Goal: Task Accomplishment & Management: Use online tool/utility

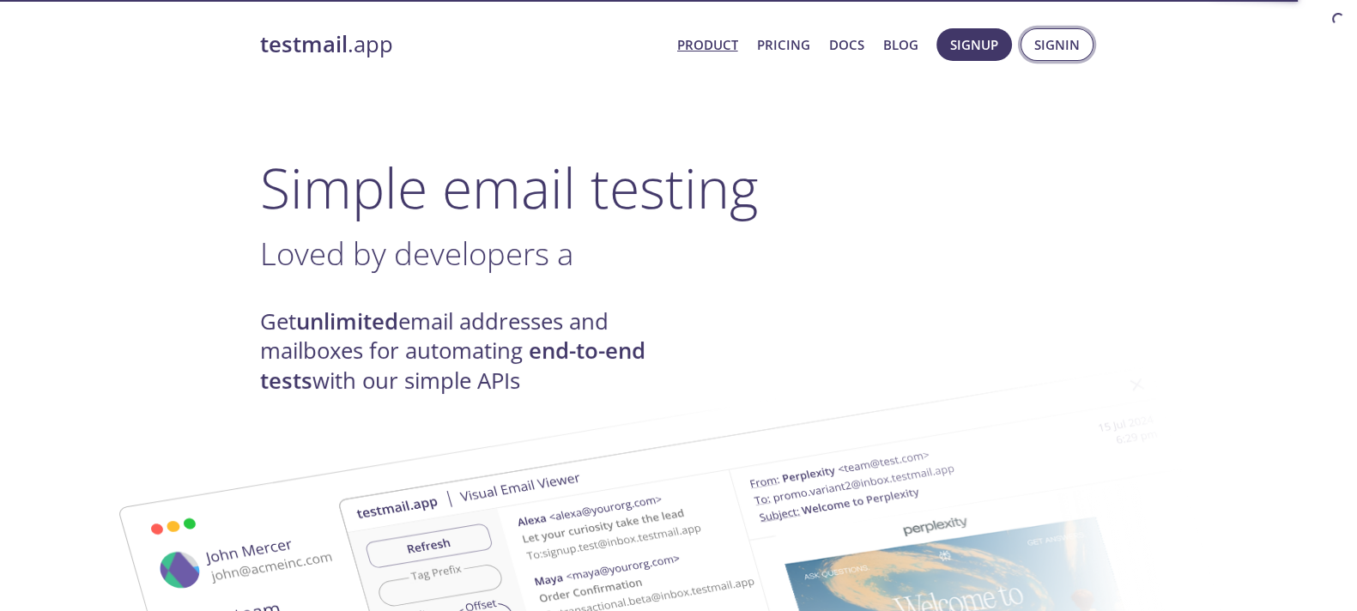
click at [1064, 42] on span "Signin" at bounding box center [1056, 44] width 45 height 22
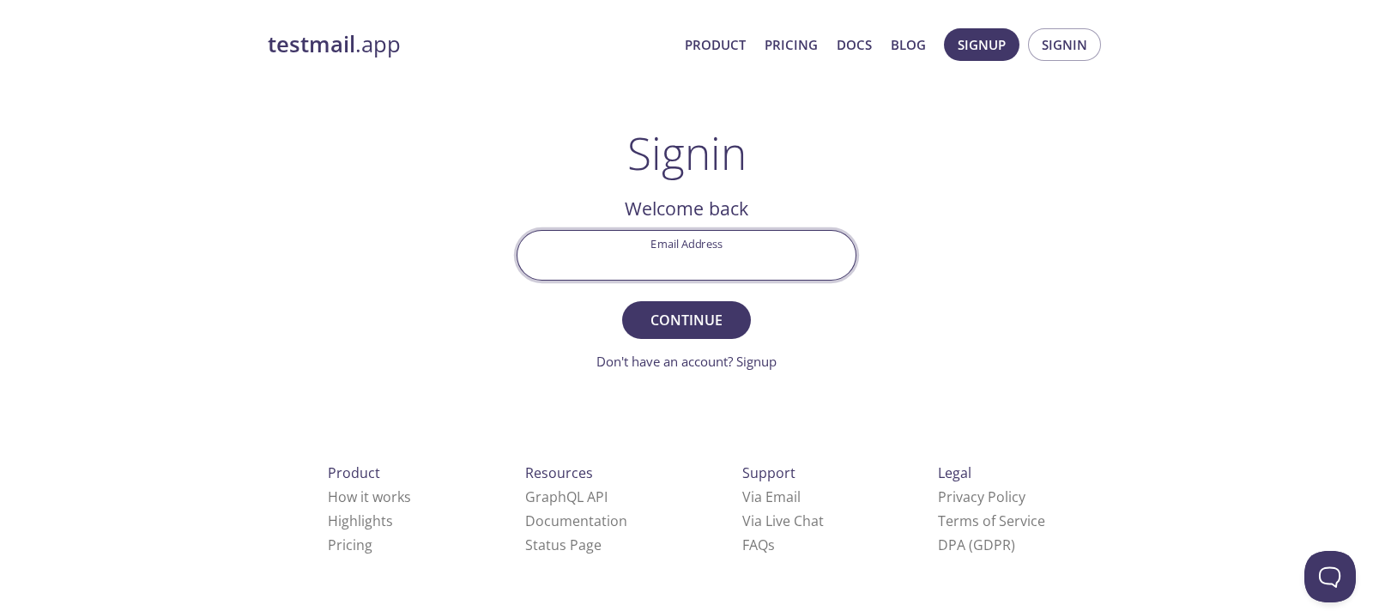
click at [594, 264] on input "Email Address" at bounding box center [687, 255] width 338 height 49
click at [651, 255] on input "Email Address" at bounding box center [687, 255] width 338 height 49
type input "[EMAIL_ADDRESS][DOMAIN_NAME]"
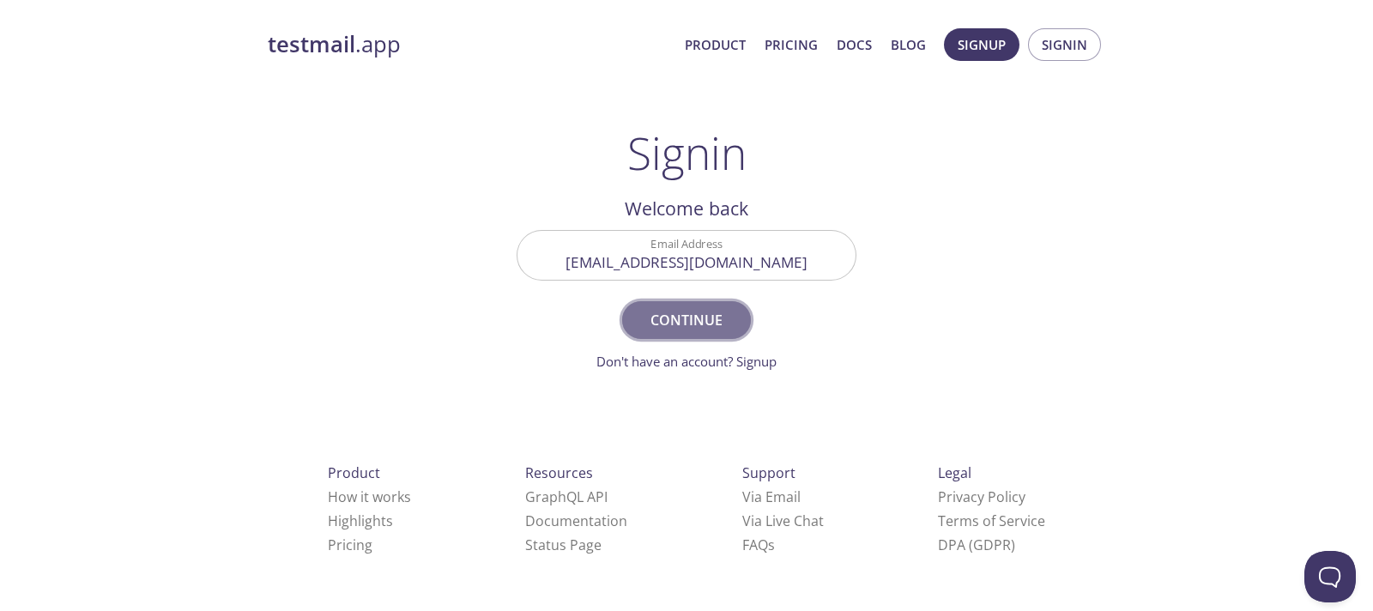
click at [668, 306] on button "Continue" at bounding box center [686, 320] width 129 height 38
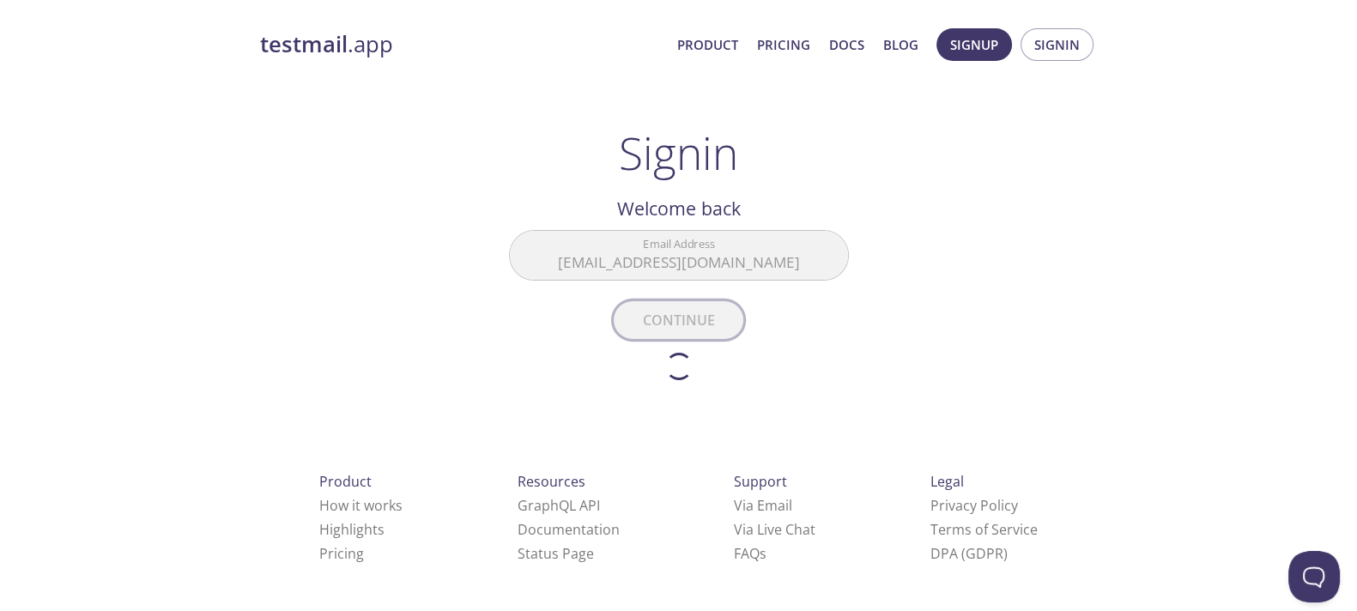
click at [668, 306] on form "Email Address [EMAIL_ADDRESS][DOMAIN_NAME] Continue Don't have an account? Sign…" at bounding box center [679, 305] width 340 height 150
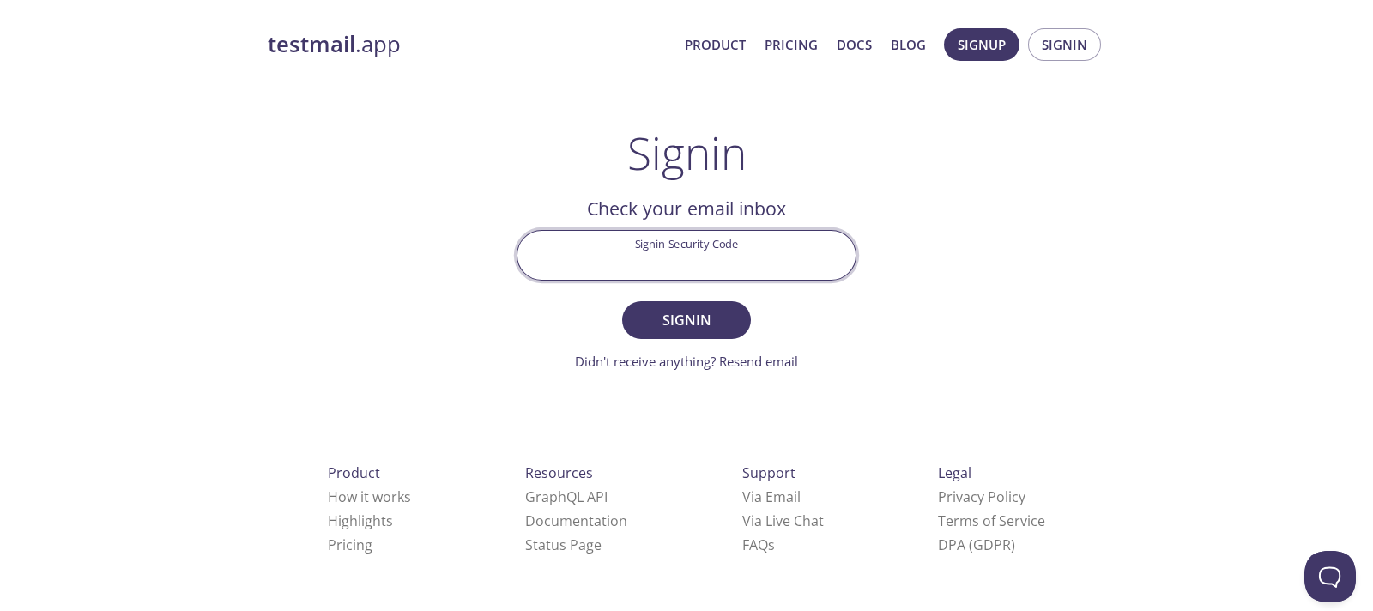
click at [721, 239] on input "Signin Security Code" at bounding box center [687, 255] width 338 height 49
paste input "MG2ED37"
type input "MG2ED37"
click at [646, 306] on button "Signin" at bounding box center [686, 320] width 129 height 38
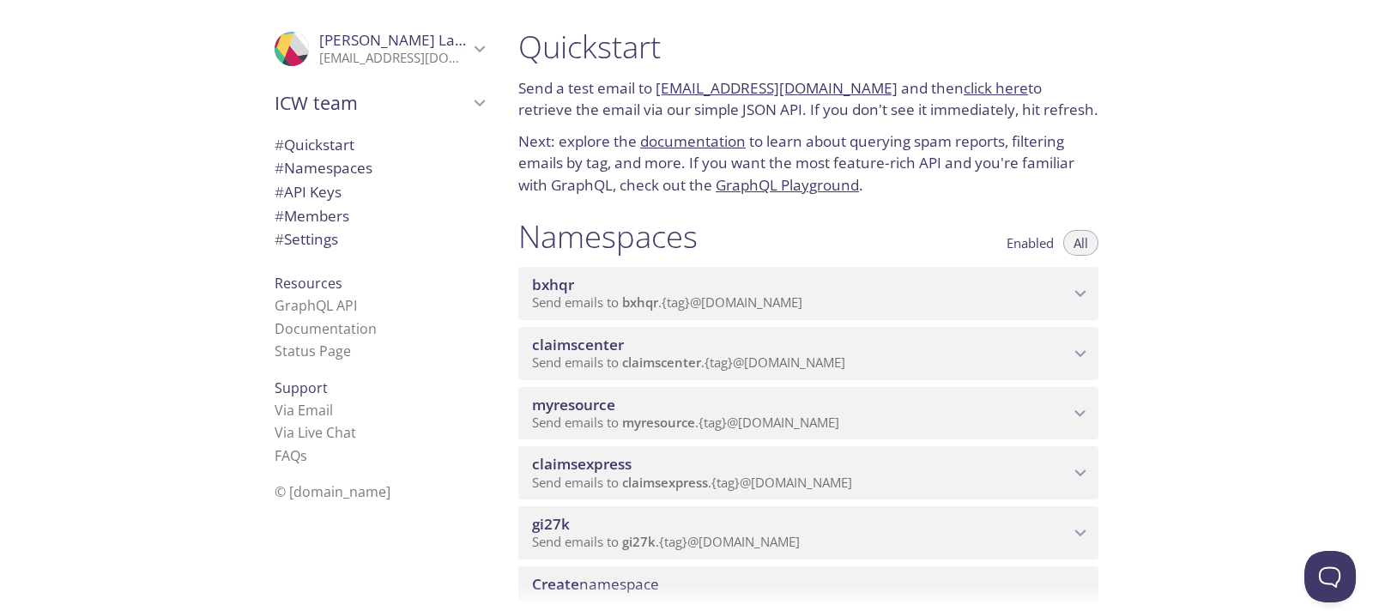
click at [661, 406] on span "myresource" at bounding box center [800, 405] width 537 height 19
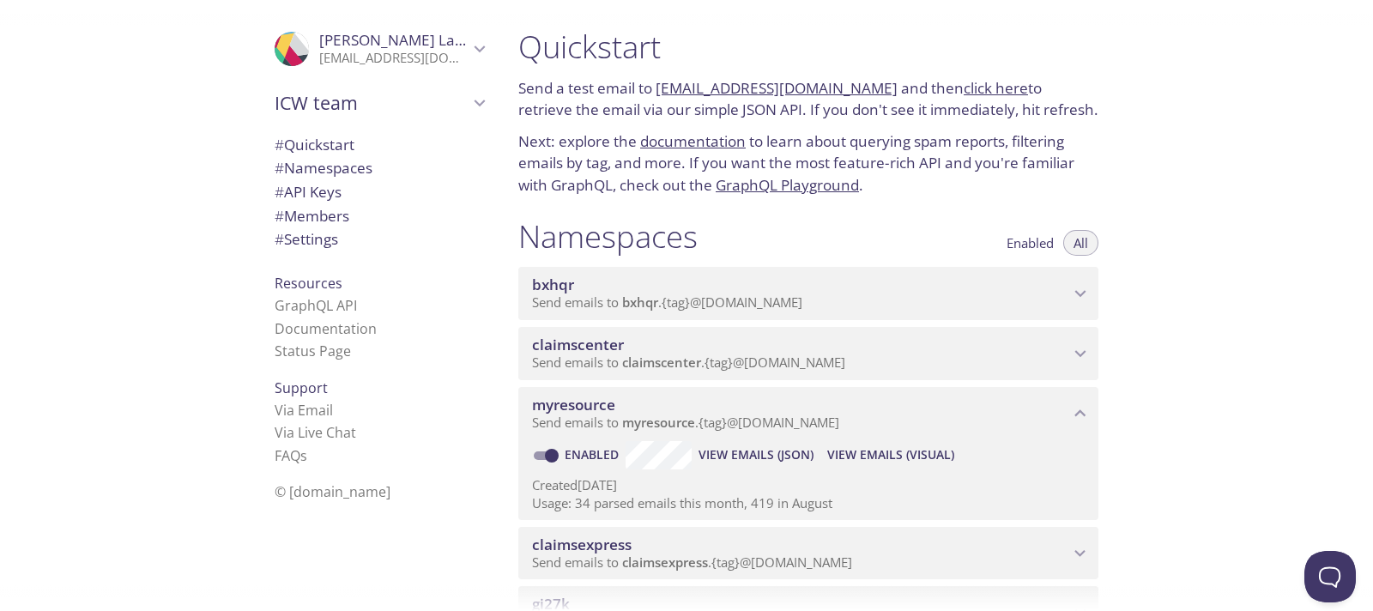
click at [876, 456] on span "View Emails (Visual)" at bounding box center [891, 455] width 127 height 21
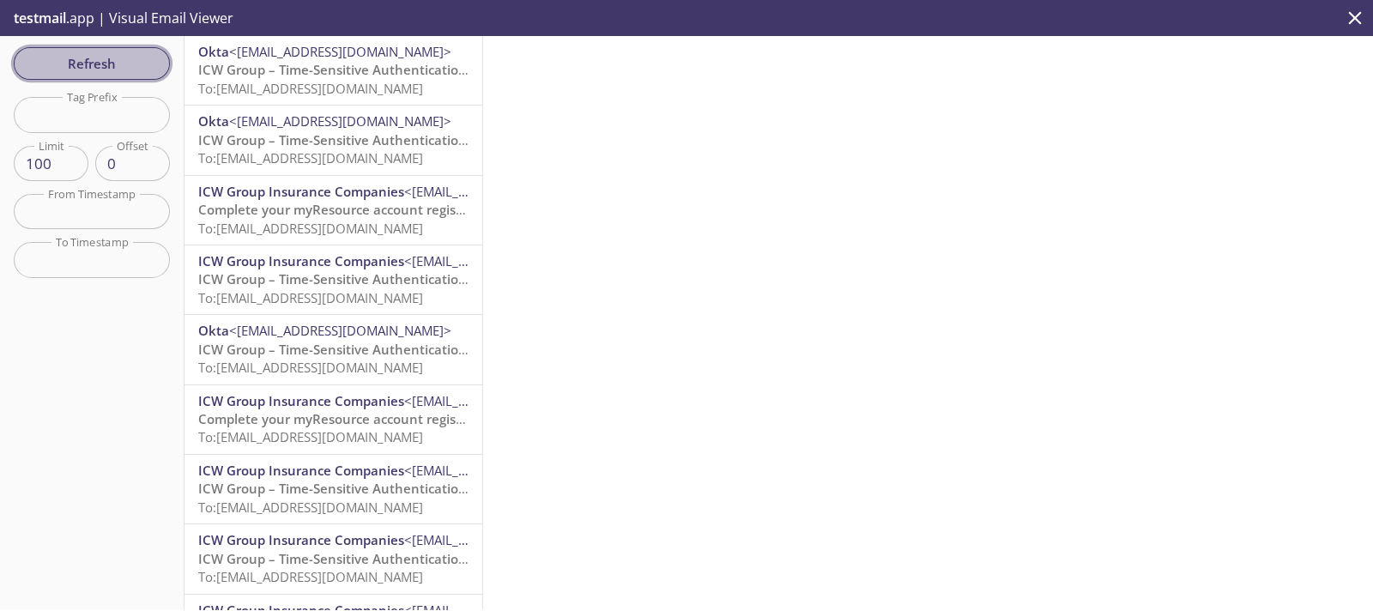
click at [111, 55] on span "Refresh" at bounding box center [91, 63] width 129 height 22
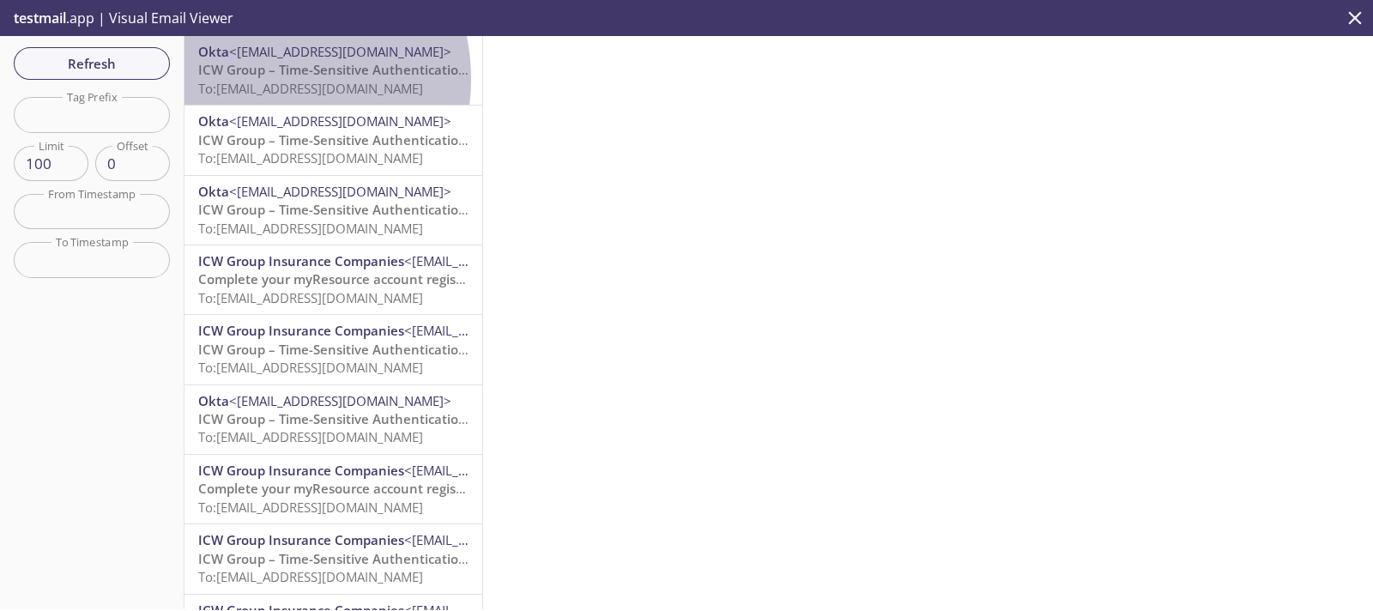
click at [261, 80] on span "To: [EMAIL_ADDRESS][DOMAIN_NAME]" at bounding box center [310, 88] width 225 height 17
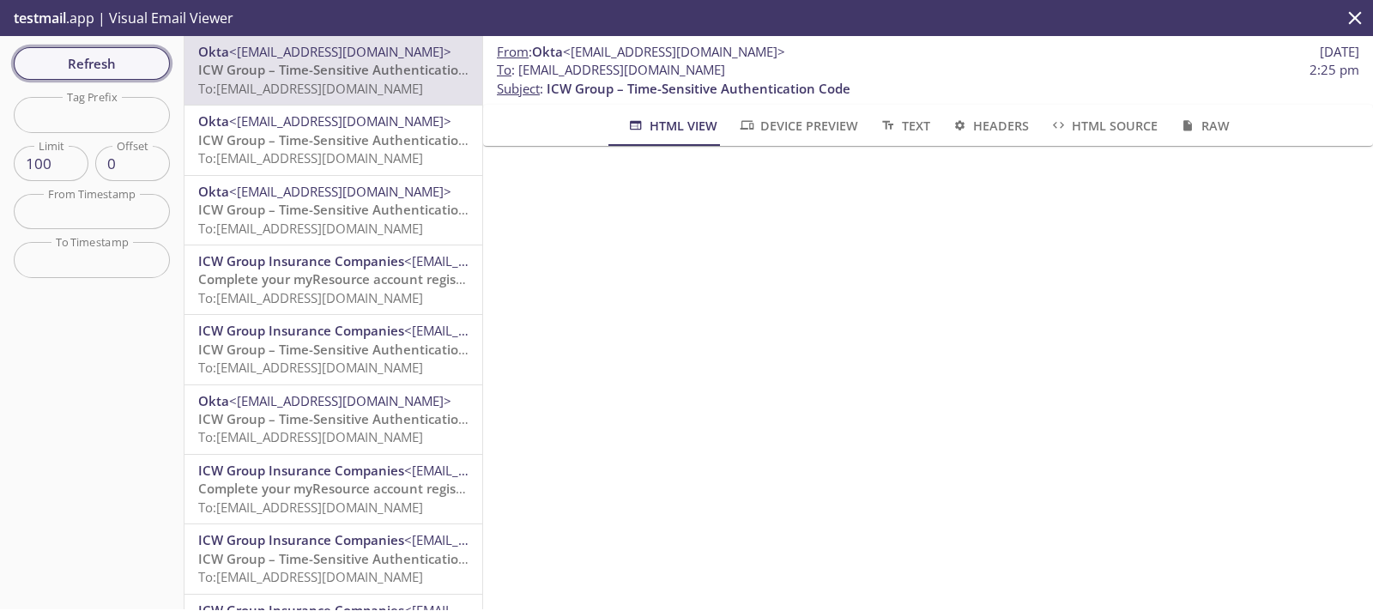
click at [88, 53] on span "Refresh" at bounding box center [91, 63] width 129 height 22
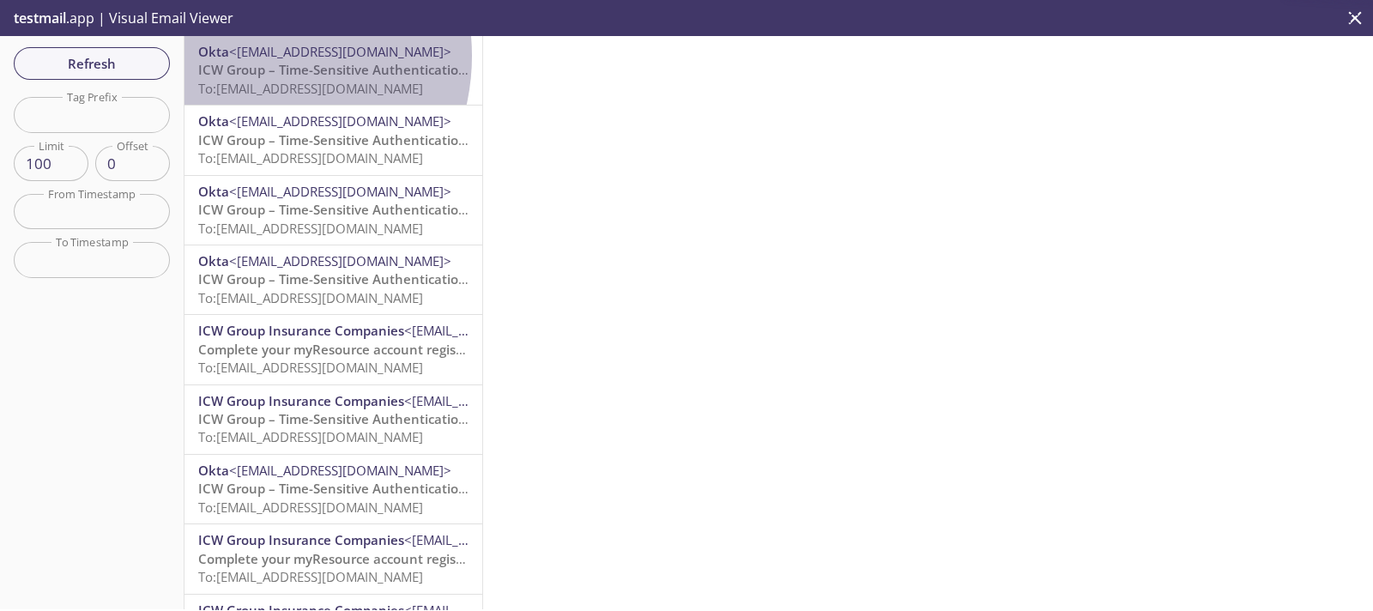
click at [246, 56] on span "<[EMAIL_ADDRESS][DOMAIN_NAME]>" at bounding box center [340, 51] width 222 height 17
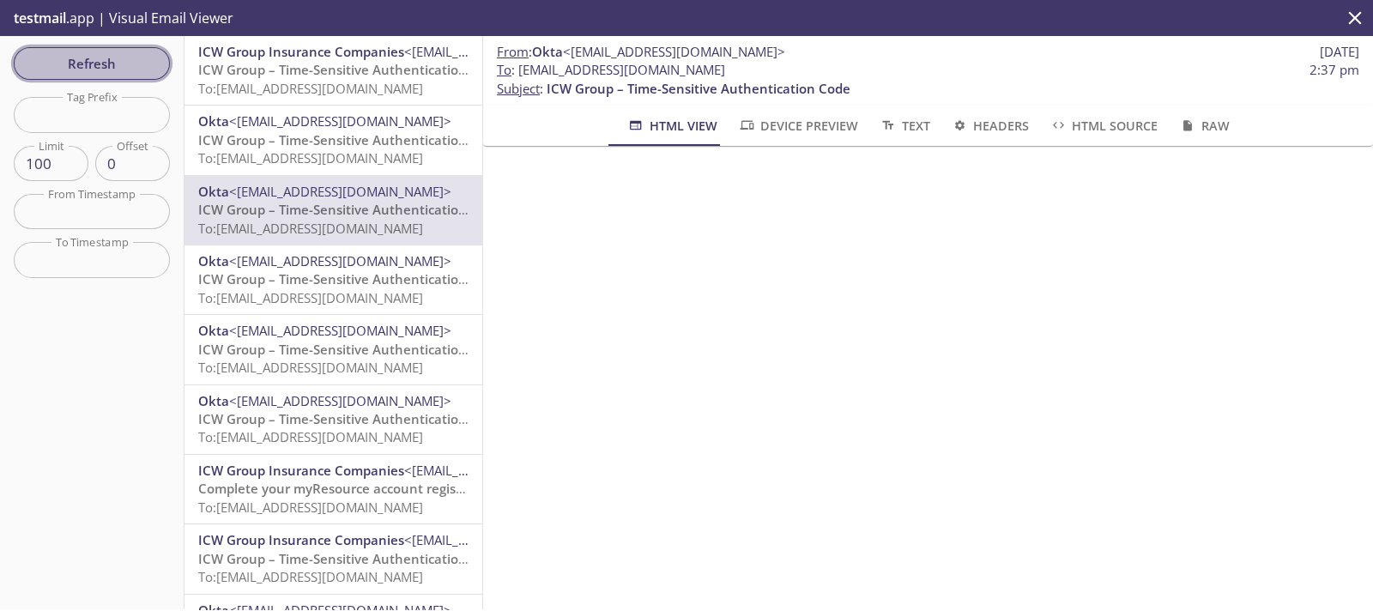
click at [96, 75] on button "Refresh" at bounding box center [92, 63] width 156 height 33
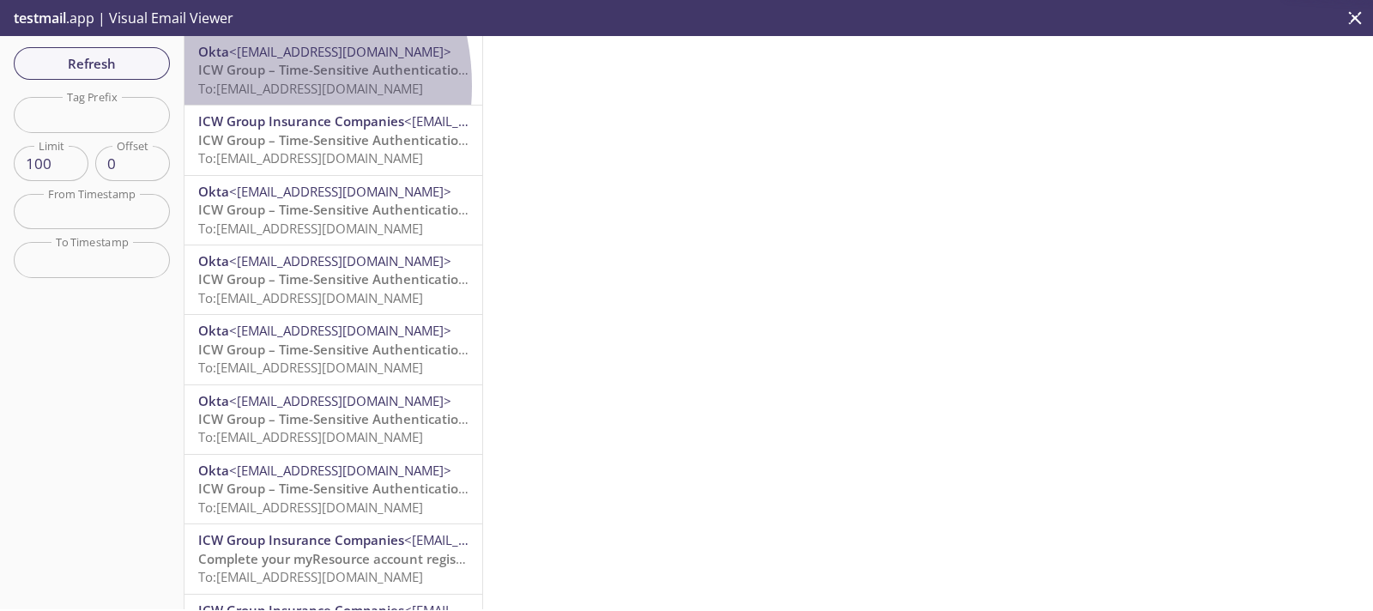
click at [227, 86] on span "To: [EMAIL_ADDRESS][DOMAIN_NAME]" at bounding box center [310, 88] width 225 height 17
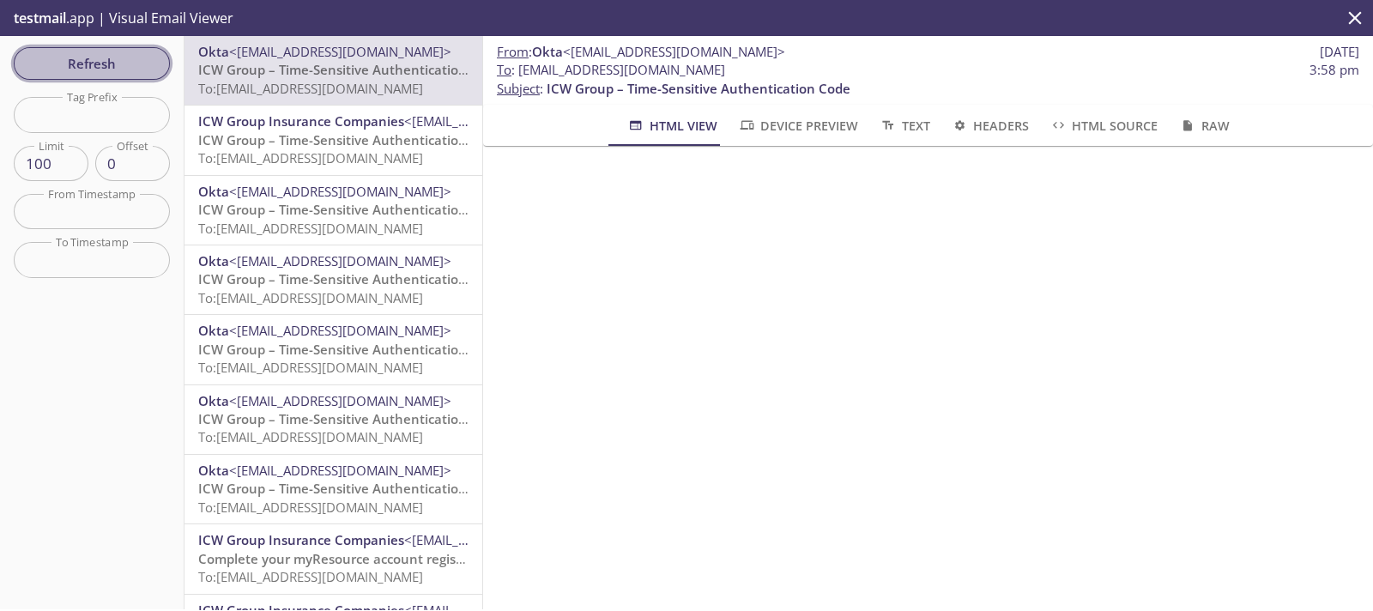
click at [136, 54] on span "Refresh" at bounding box center [91, 63] width 129 height 22
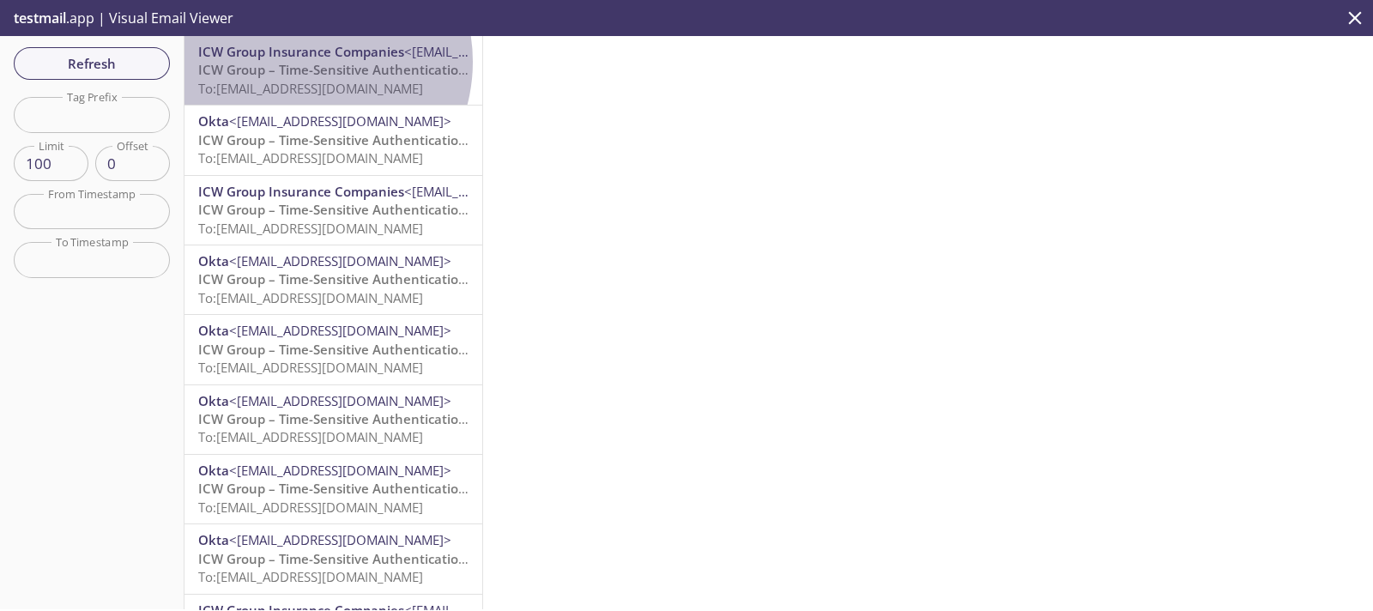
click at [304, 62] on span "ICW Group – Time-Sensitive Authentication Code" at bounding box center [350, 69] width 304 height 17
